Goal: Task Accomplishment & Management: Use online tool/utility

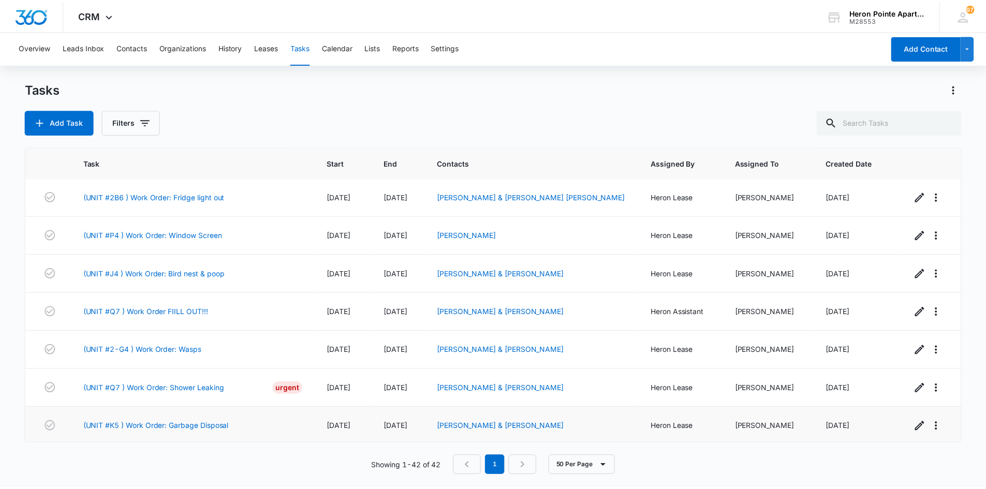
scroll to position [1350, 0]
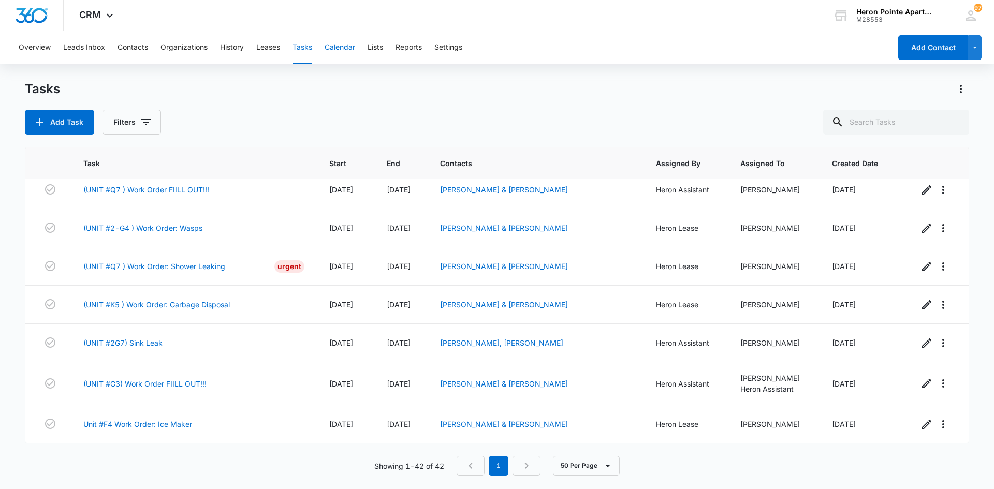
click at [349, 48] on button "Calendar" at bounding box center [340, 47] width 31 height 33
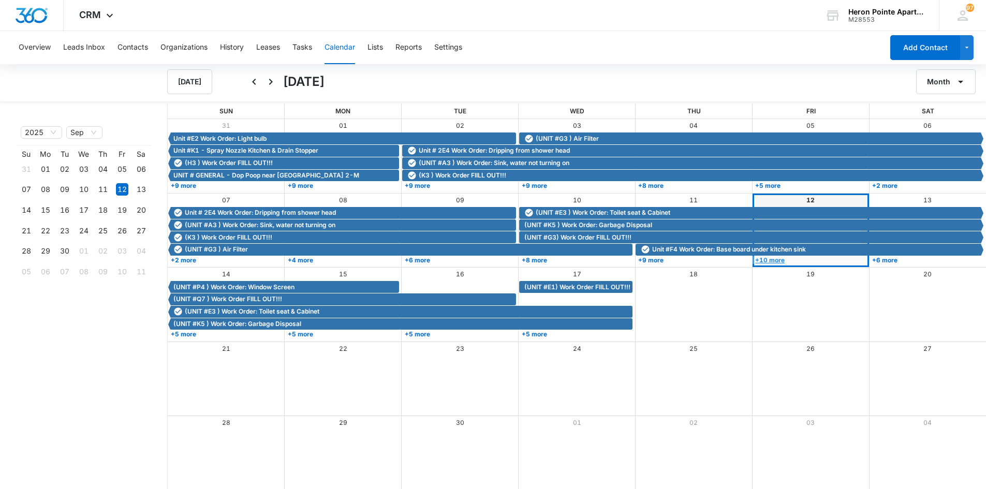
click at [781, 262] on link "+10 more" at bounding box center [810, 260] width 114 height 8
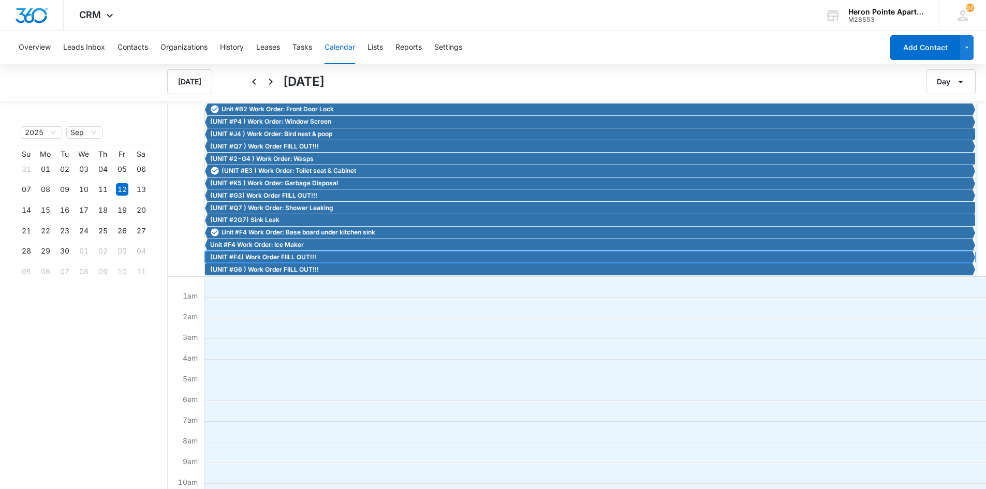
click at [304, 257] on span "(UNIT #F4) Work Order FIILL OUT!!!" at bounding box center [263, 257] width 106 height 9
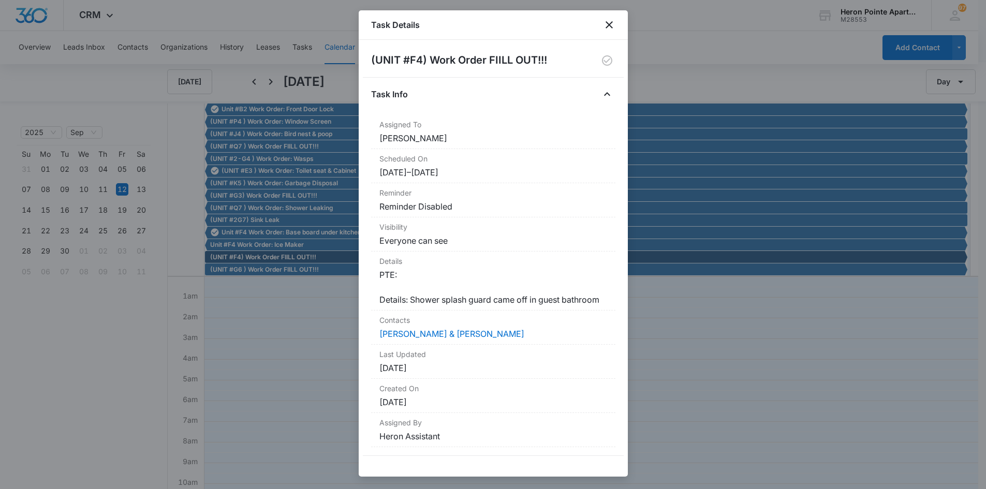
click at [264, 268] on div at bounding box center [493, 244] width 986 height 489
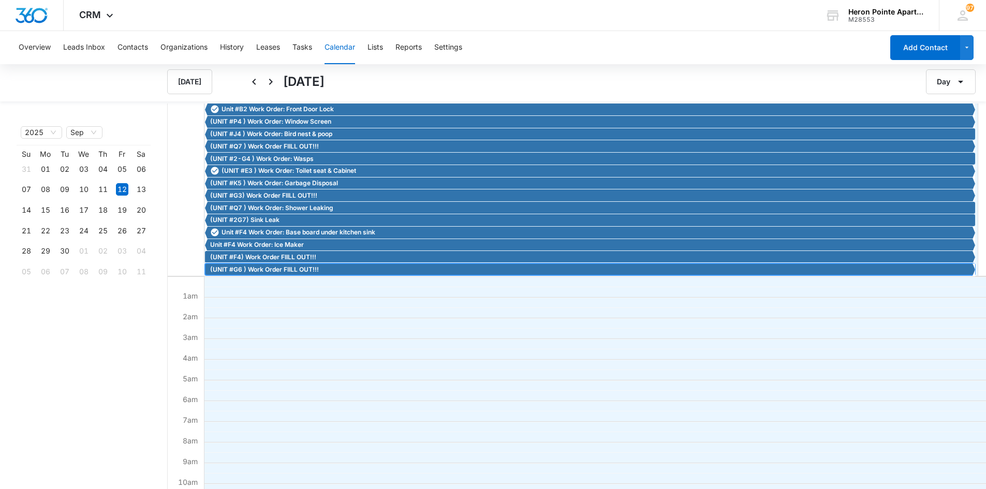
click at [309, 270] on span "(UNIT #G6 ) Work Order FIILL OUT!!!" at bounding box center [264, 269] width 109 height 9
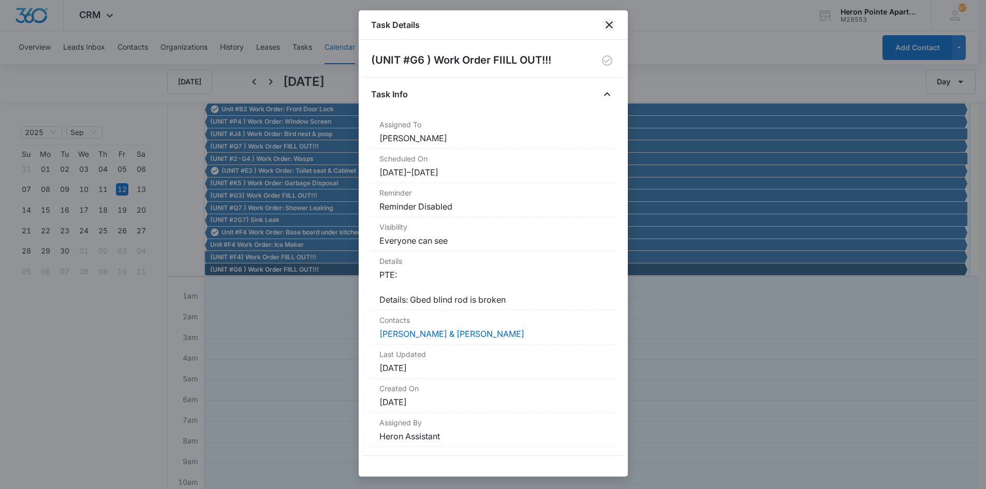
click at [609, 25] on icon "close" at bounding box center [609, 24] width 7 height 7
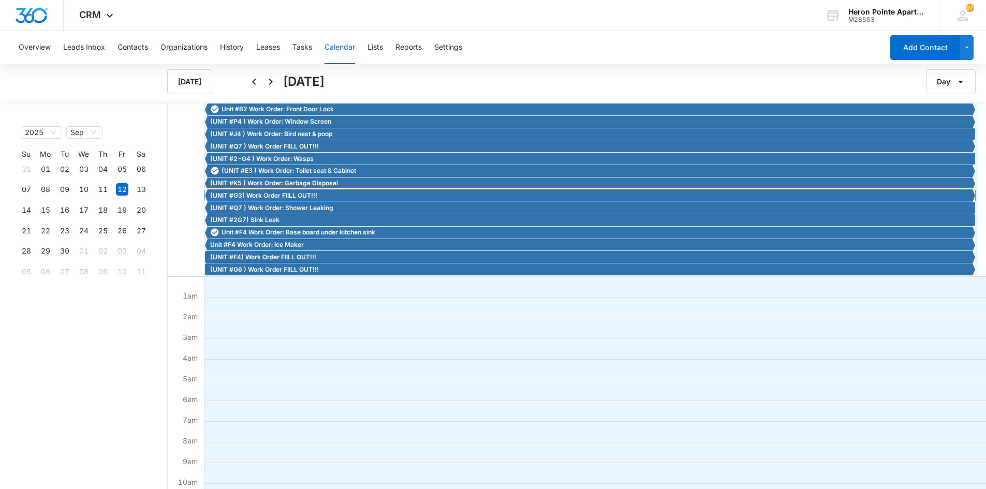
click at [294, 194] on span "(UNIT #G3) Work Order FIILL OUT!!!" at bounding box center [263, 195] width 107 height 9
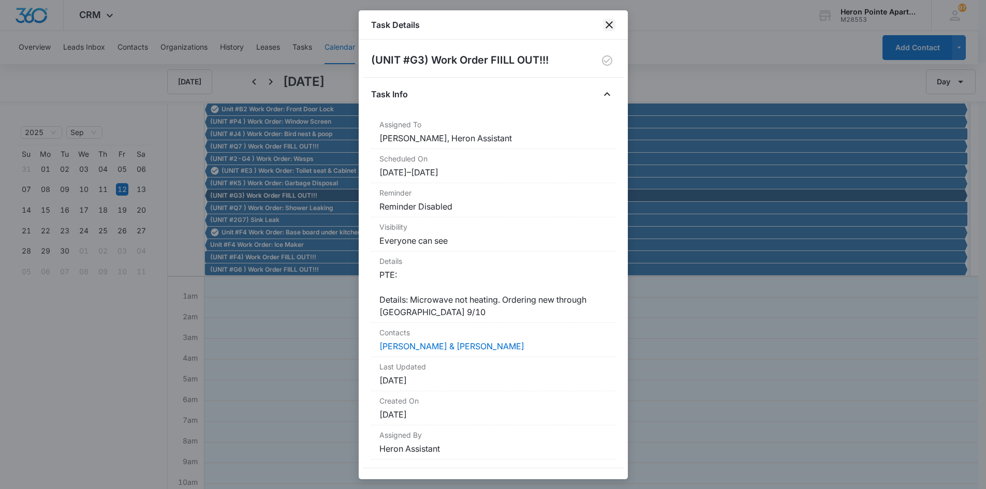
click at [610, 24] on icon "close" at bounding box center [609, 25] width 12 height 12
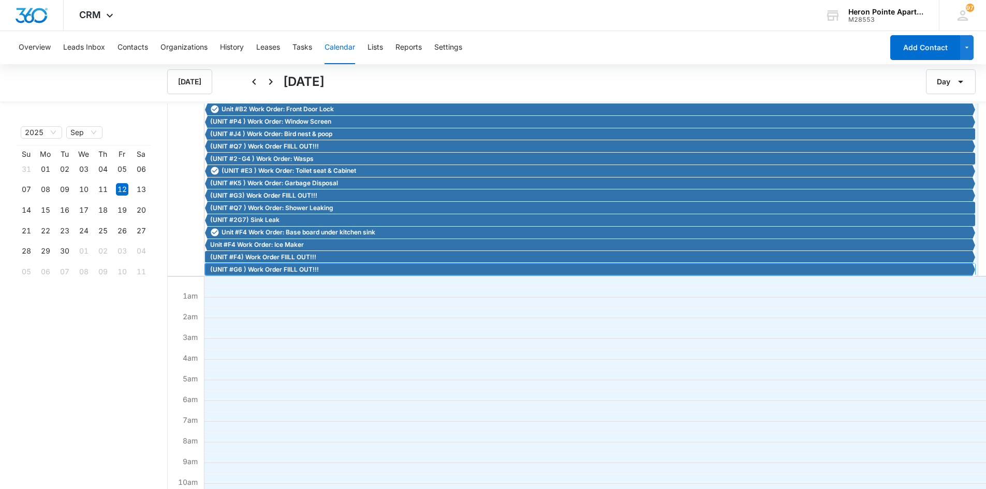
click at [273, 271] on span "(UNIT #G6 ) Work Order FIILL OUT!!!" at bounding box center [264, 269] width 109 height 9
